Goal: Transaction & Acquisition: Purchase product/service

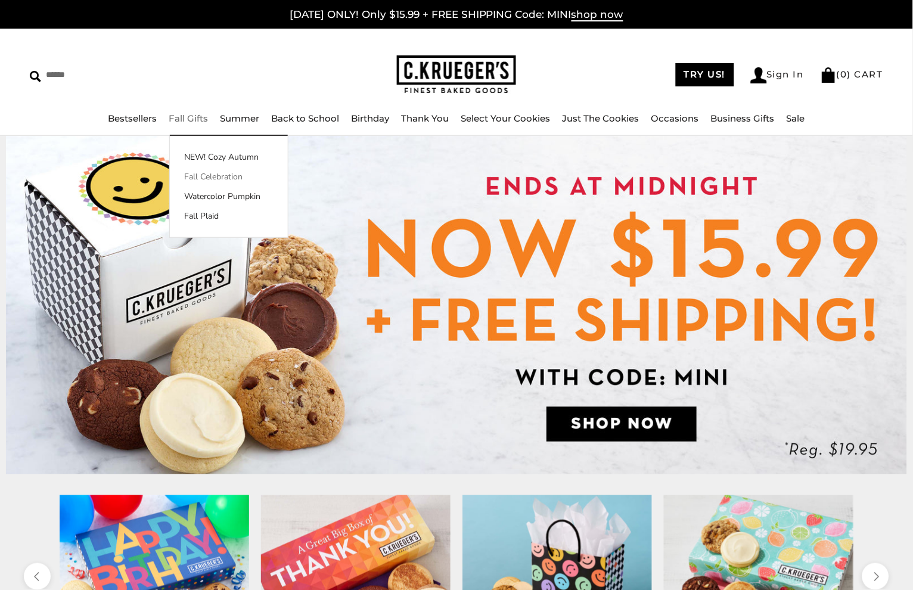
scroll to position [0, 1]
click at [208, 174] on link "Fall Celebration" at bounding box center [229, 176] width 118 height 13
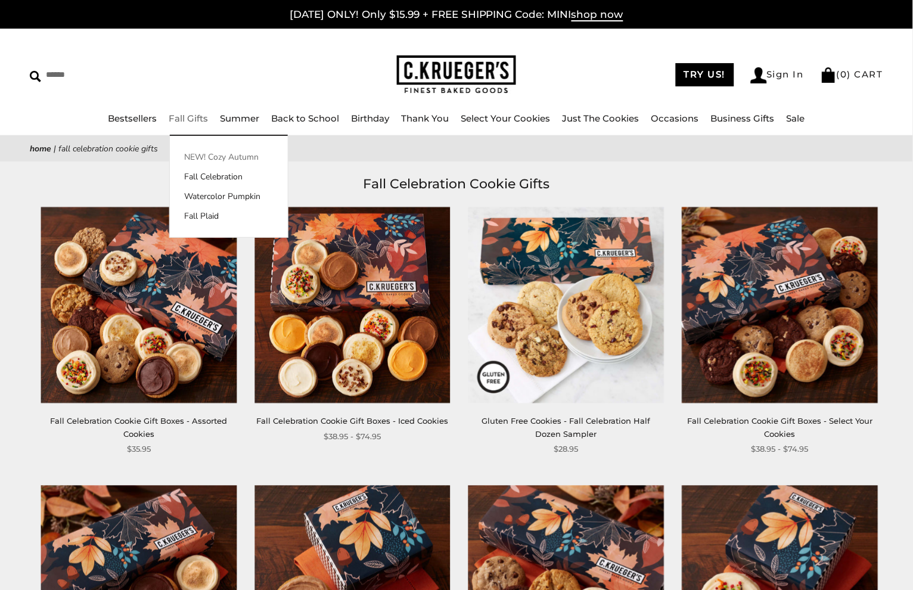
click at [213, 156] on link "NEW! Cozy Autumn" at bounding box center [229, 157] width 118 height 13
click at [212, 193] on link "Watercolor Pumpkin" at bounding box center [229, 196] width 118 height 13
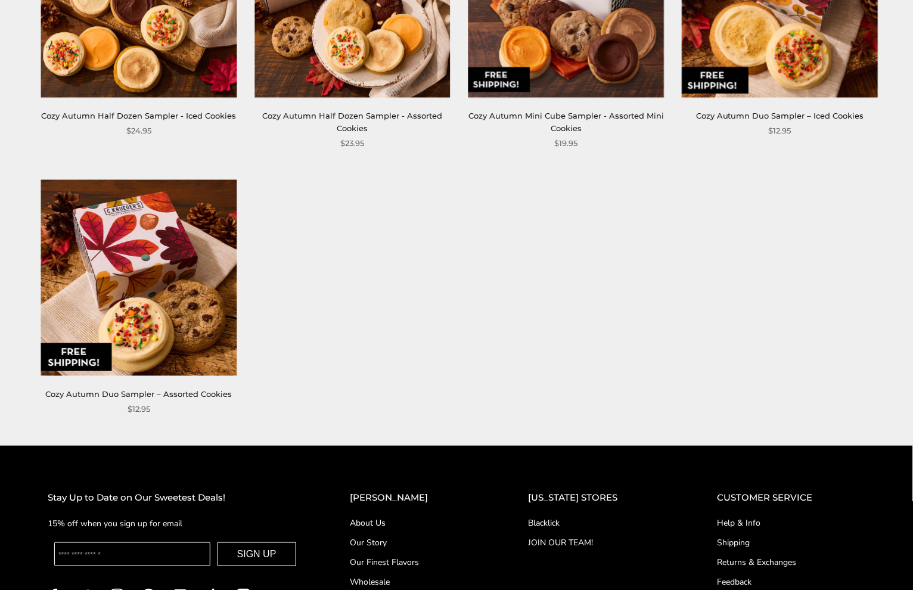
scroll to position [863, 0]
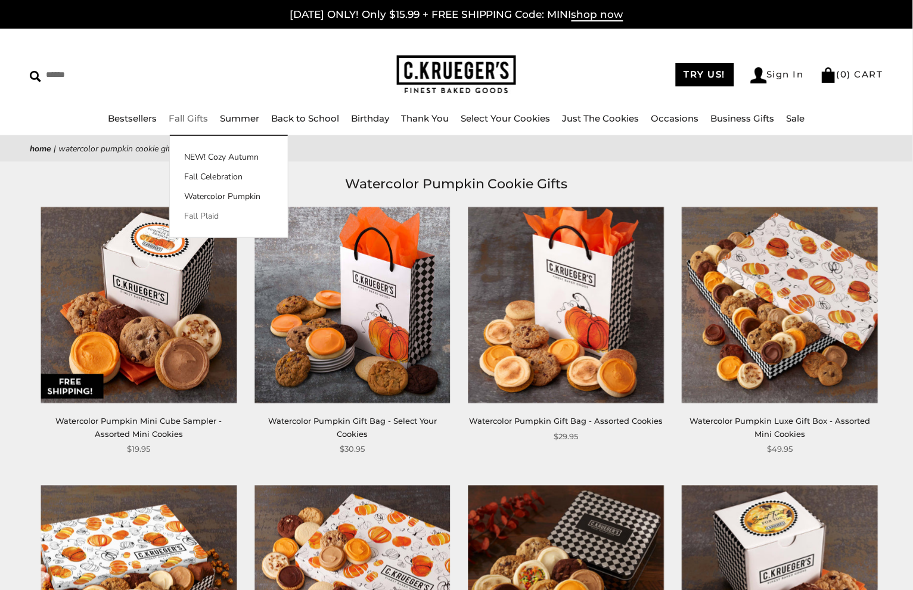
click at [212, 214] on link "Fall Plaid" at bounding box center [229, 216] width 118 height 13
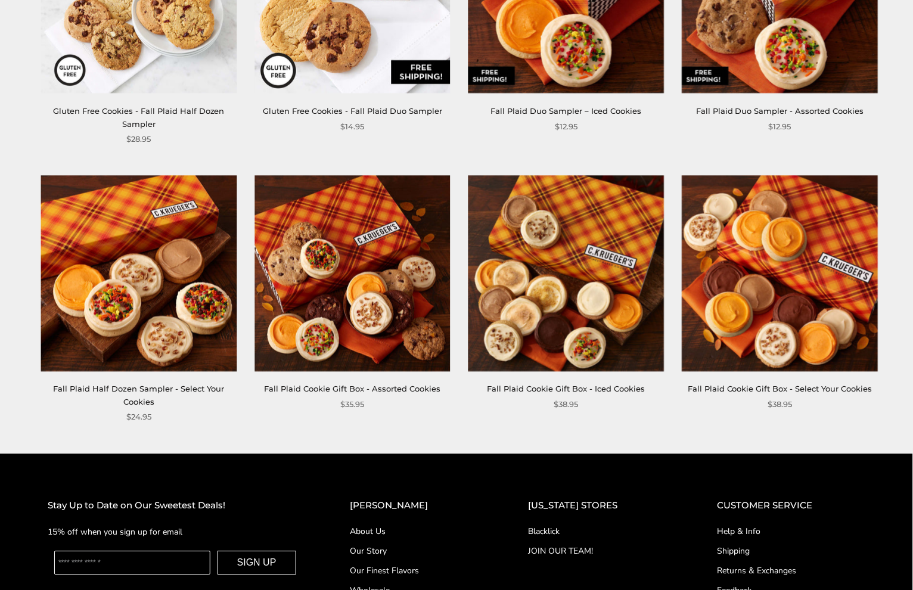
scroll to position [328, 0]
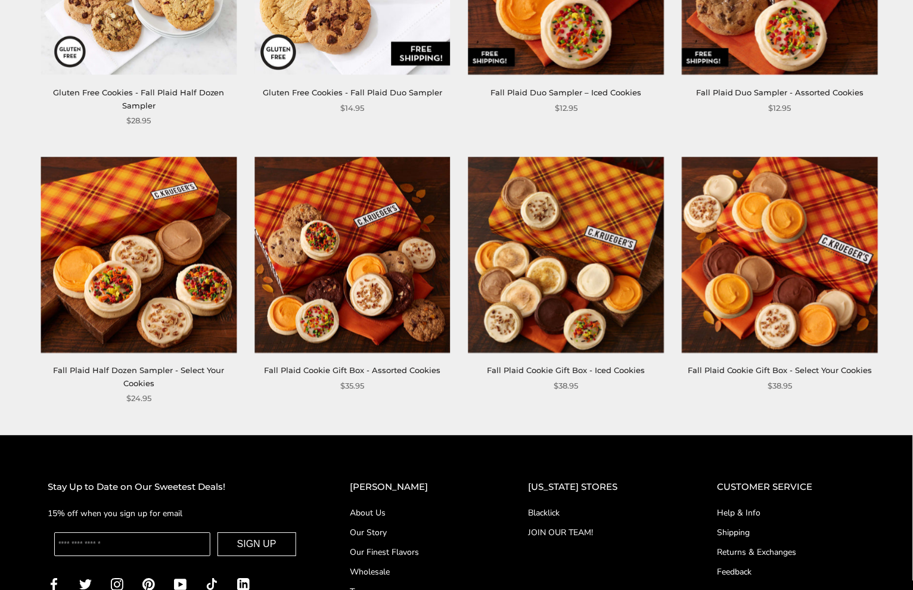
click at [750, 283] on img at bounding box center [780, 255] width 196 height 196
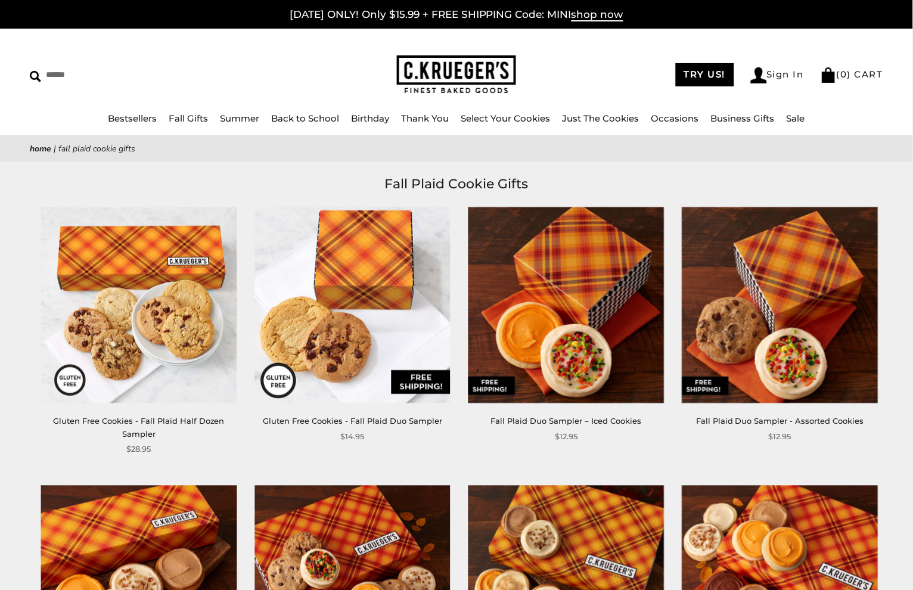
scroll to position [0, 0]
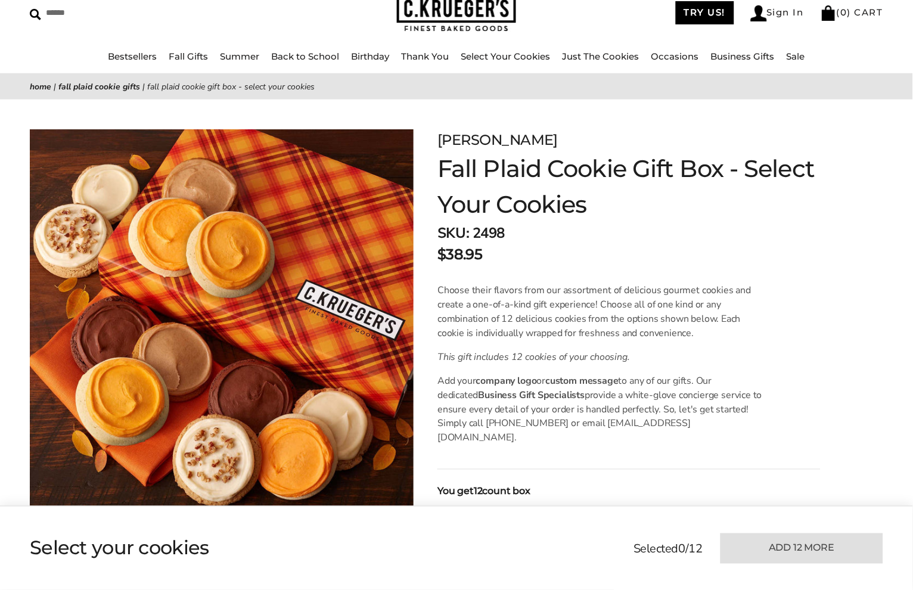
scroll to position [80, 0]
